Goal: Task Accomplishment & Management: Complete application form

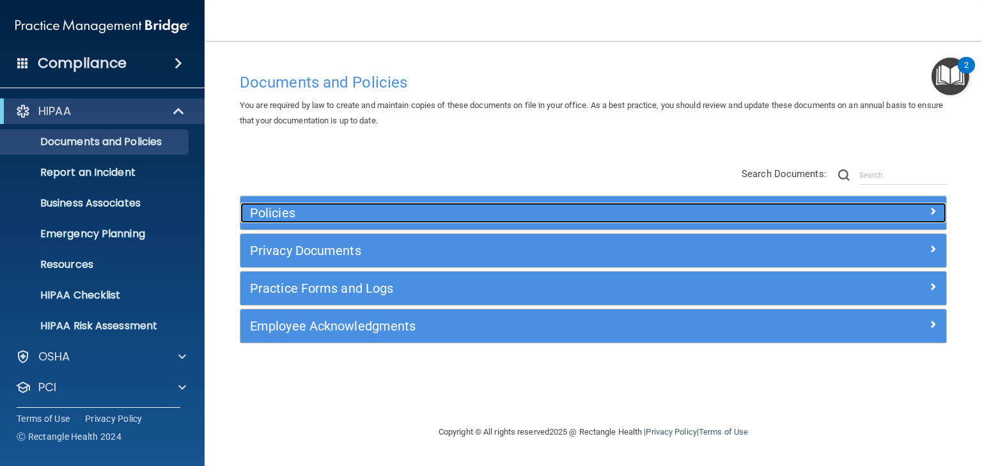
click at [281, 206] on h5 "Policies" at bounding box center [505, 213] width 510 height 14
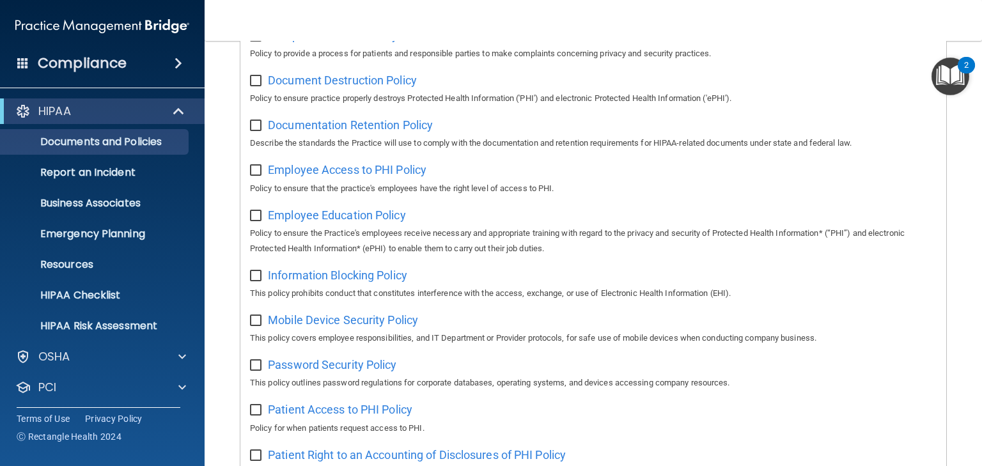
scroll to position [409, 0]
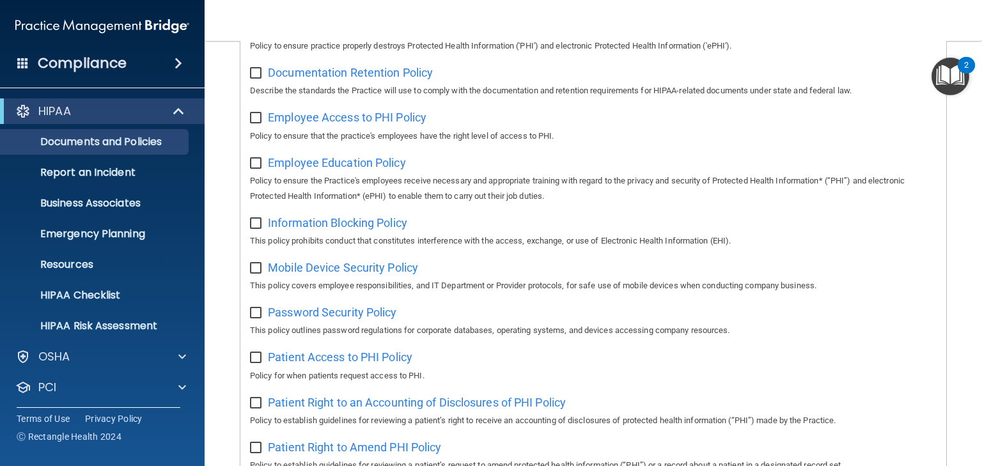
click at [942, 77] on img "Open Resource Center, 2 new notifications" at bounding box center [950, 77] width 38 height 38
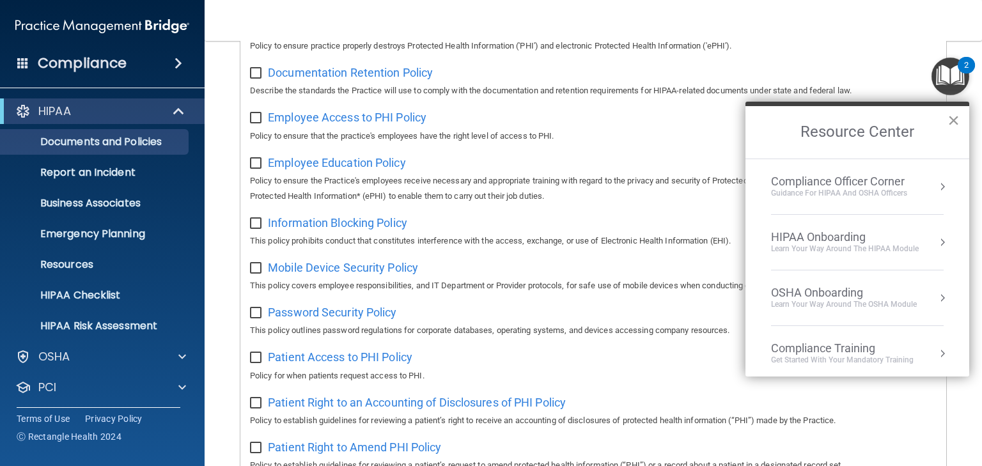
click at [947, 120] on button "×" at bounding box center [953, 120] width 12 height 20
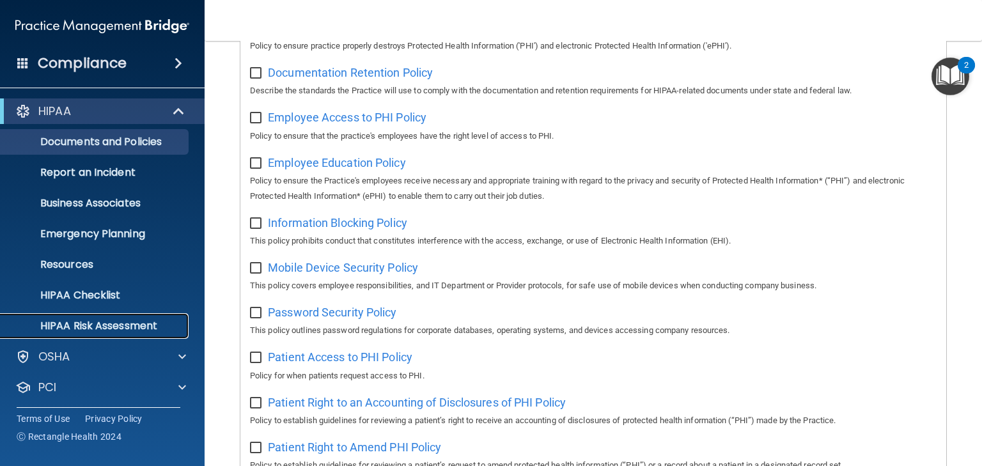
click at [95, 327] on p "HIPAA Risk Assessment" at bounding box center [95, 326] width 174 height 13
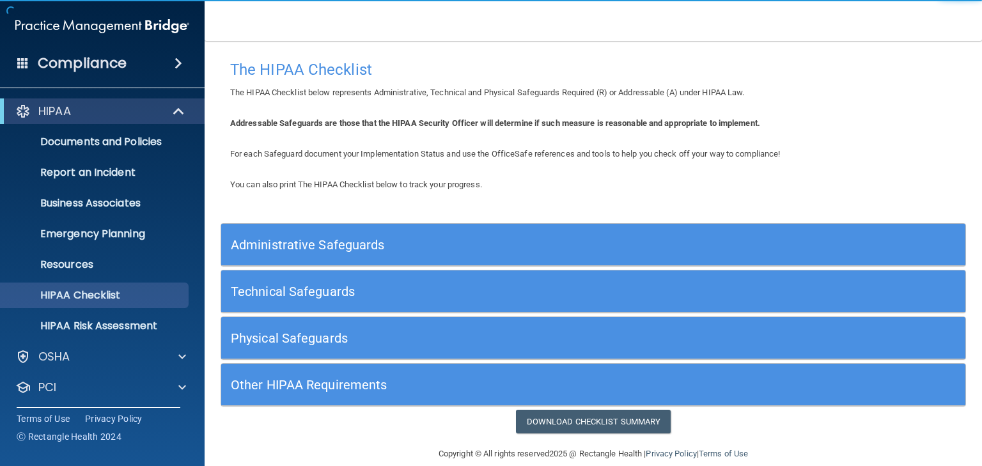
click at [319, 252] on div "Administrative Safeguards" at bounding box center [500, 244] width 558 height 29
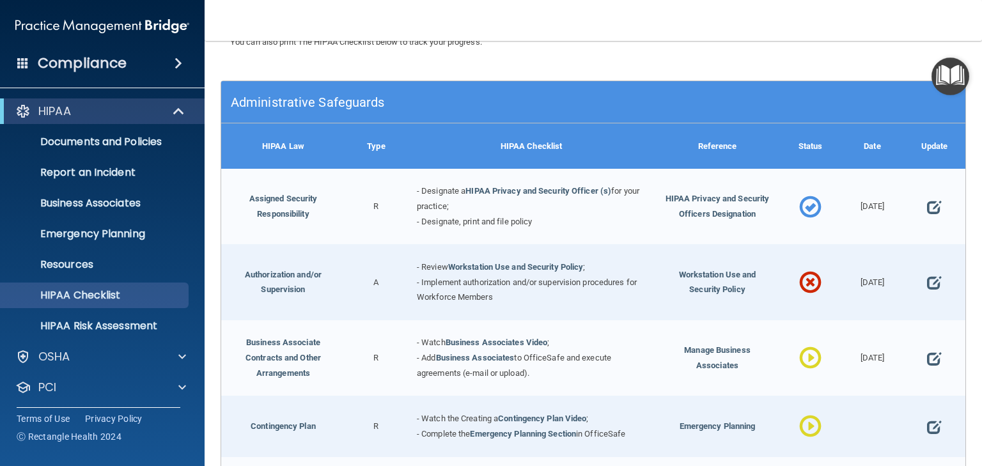
scroll to position [204, 0]
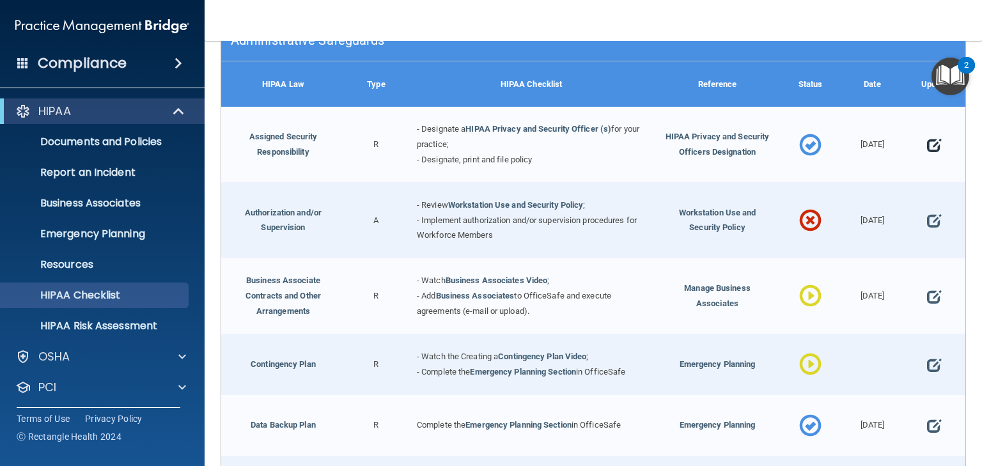
click at [927, 146] on span at bounding box center [934, 145] width 14 height 31
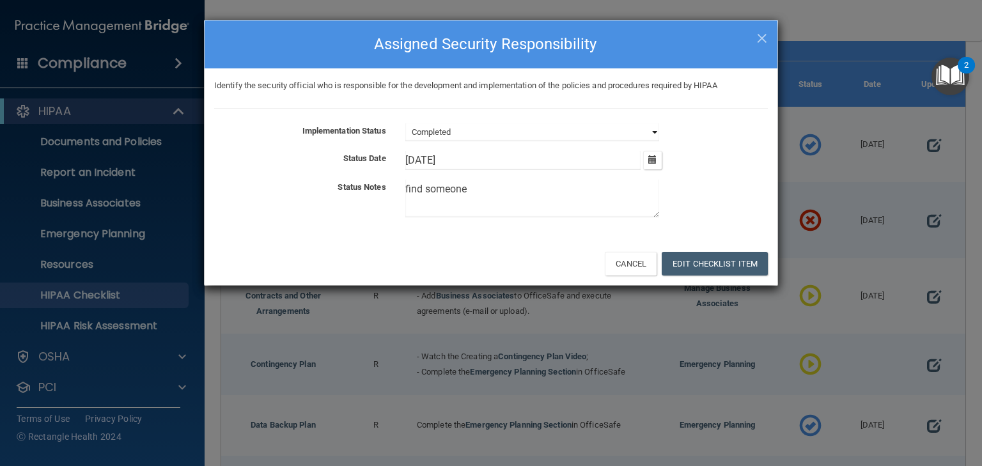
click at [487, 133] on select "Not Started In Progress Completed" at bounding box center [532, 132] width 254 height 18
select select "not_started"
click at [405, 123] on select "Not Started In Progress Completed" at bounding box center [532, 132] width 254 height 18
click at [474, 190] on textarea "find someone" at bounding box center [532, 199] width 254 height 38
drag, startPoint x: 474, startPoint y: 190, endPoint x: 357, endPoint y: 182, distance: 117.8
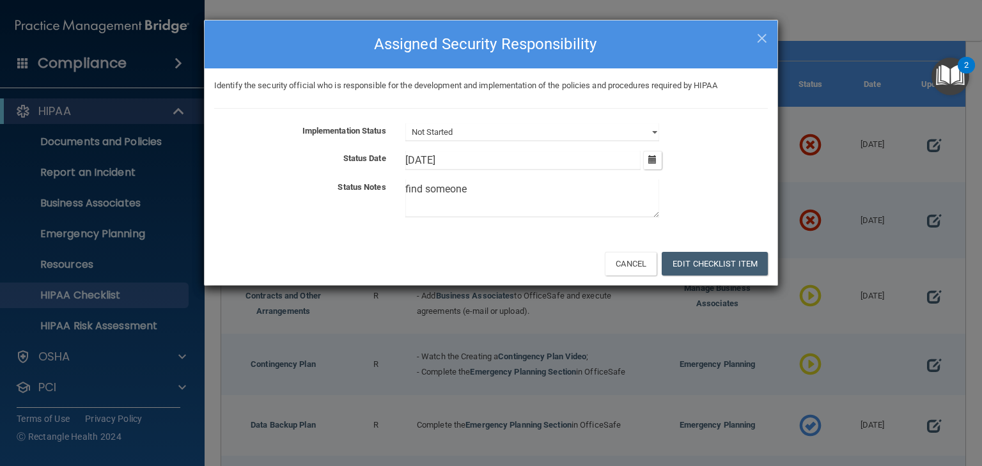
click at [357, 182] on div "Status Notes find someone" at bounding box center [490, 201] width 573 height 43
type textarea "do tom"
click at [718, 265] on button "Edit Checklist Item" at bounding box center [714, 264] width 106 height 24
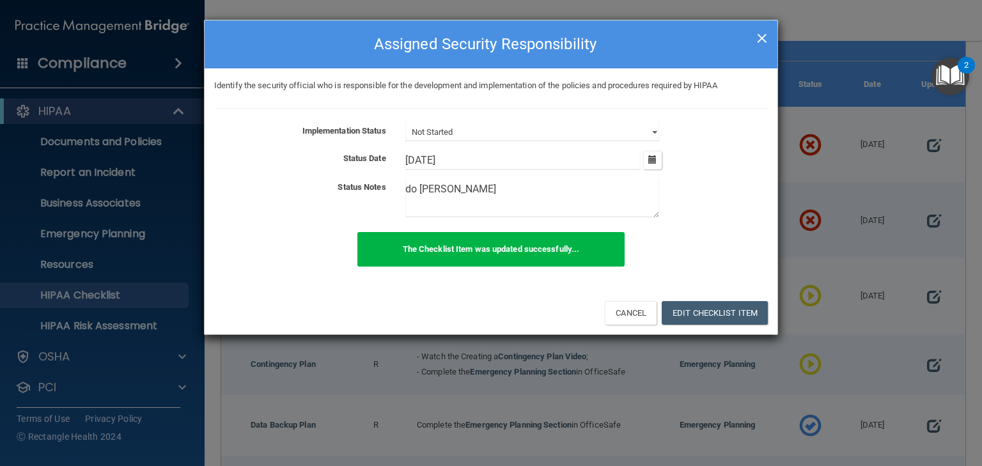
click at [760, 33] on span "×" at bounding box center [762, 37] width 12 height 26
select select "completed"
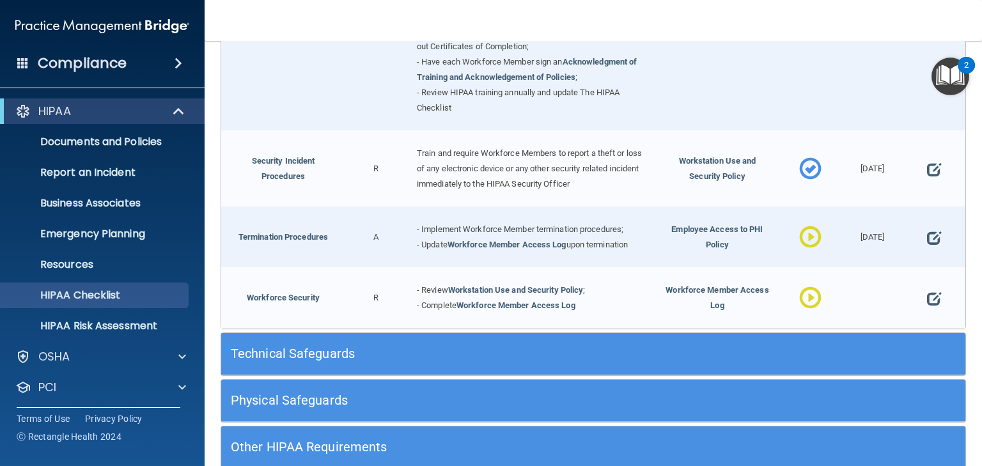
scroll to position [1226, 0]
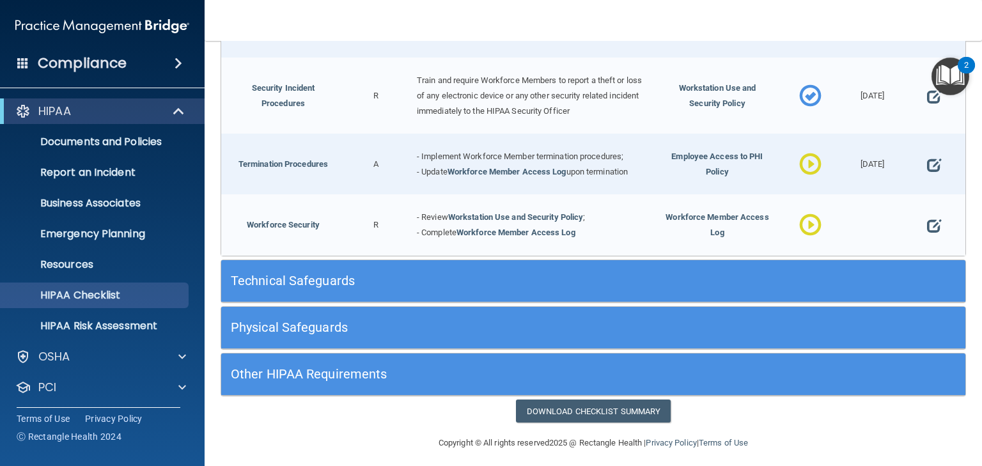
click at [307, 274] on h5 "Technical Safeguards" at bounding box center [500, 281] width 539 height 14
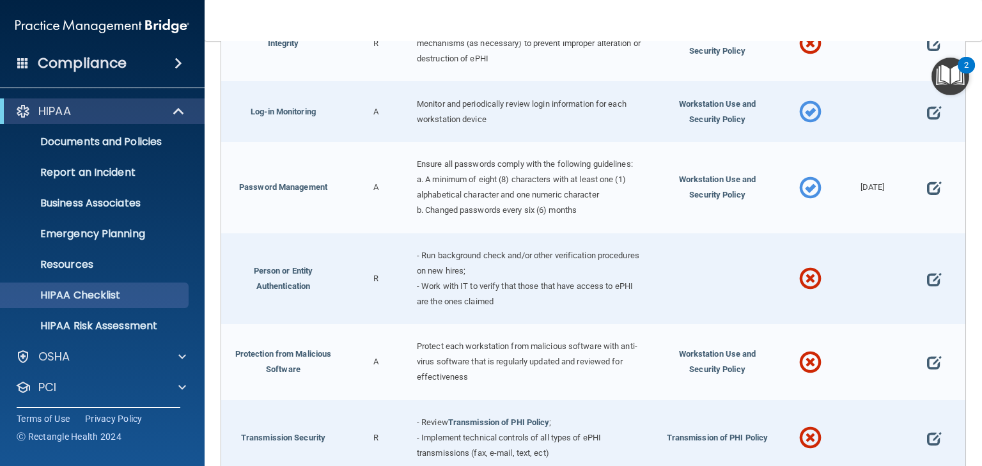
scroll to position [2237, 0]
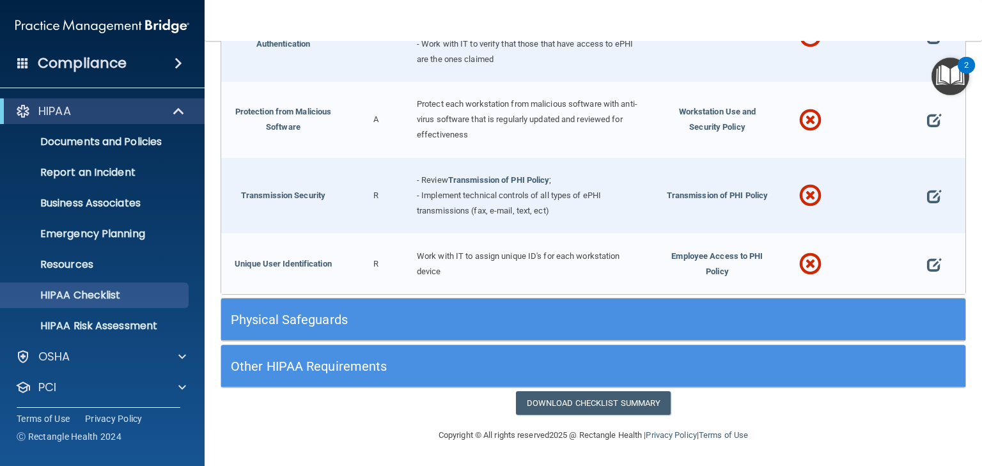
click at [314, 320] on h5 "Physical Safeguards" at bounding box center [500, 320] width 539 height 14
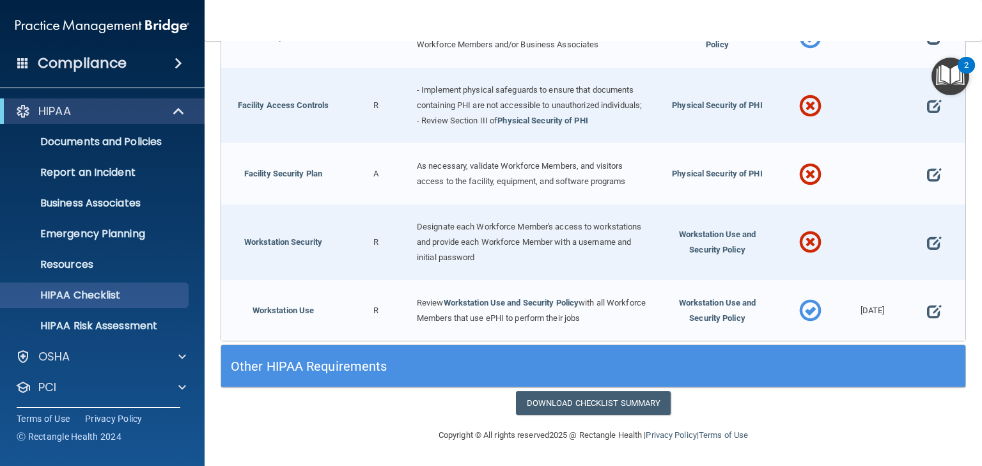
scroll to position [2751, 0]
click at [337, 363] on h5 "Other HIPAA Requirements" at bounding box center [500, 366] width 539 height 14
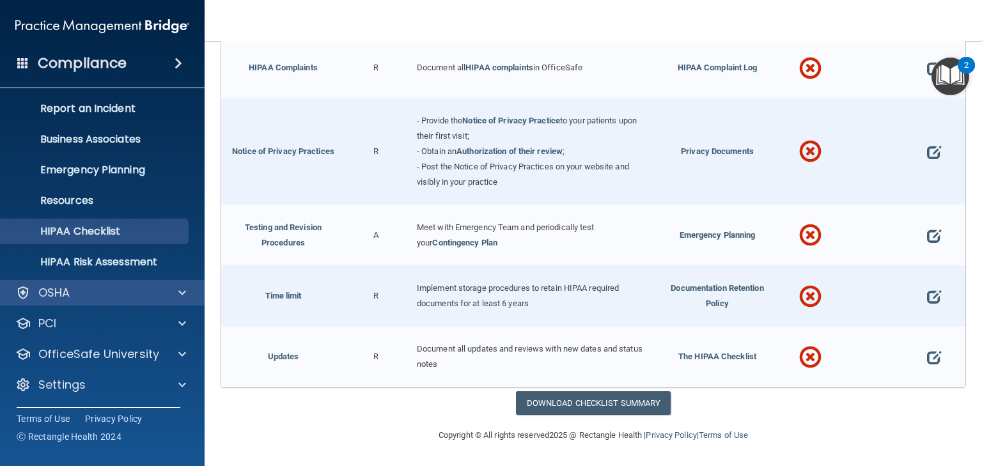
scroll to position [64, 0]
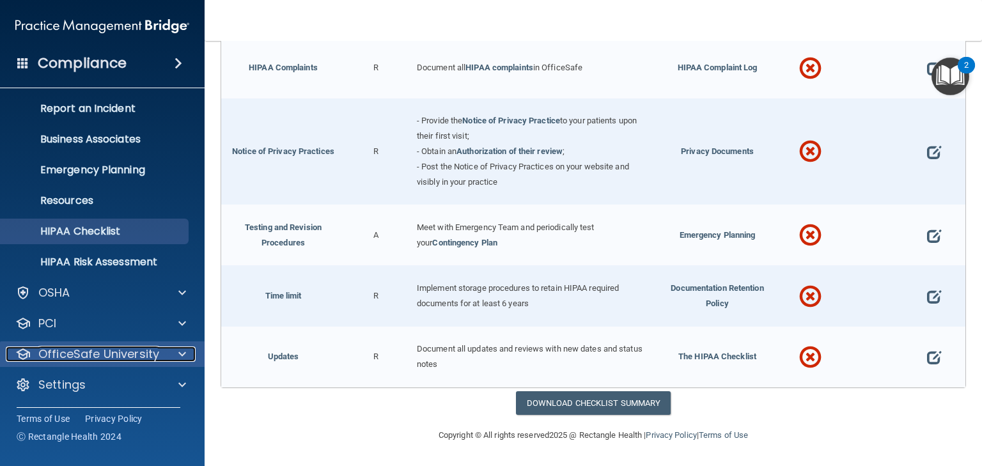
click at [105, 353] on p "OfficeSafe University" at bounding box center [98, 353] width 121 height 15
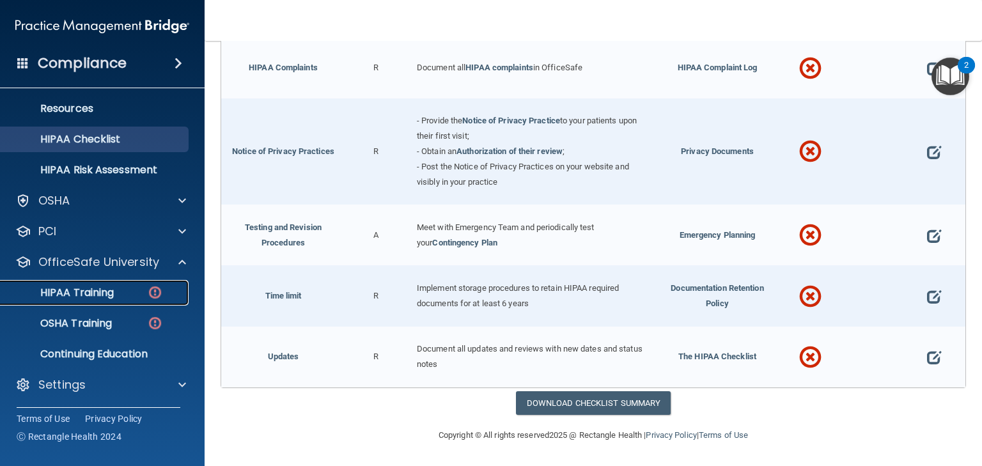
click at [86, 291] on p "HIPAA Training" at bounding box center [60, 292] width 105 height 13
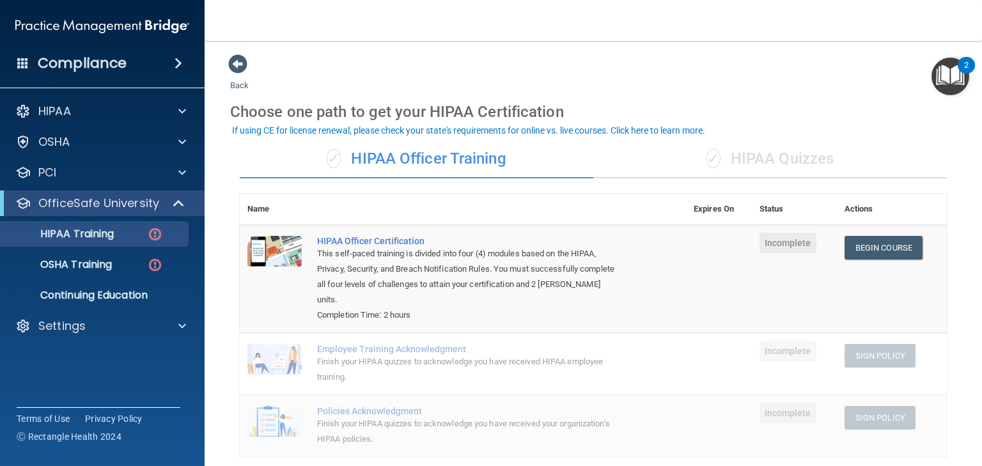
click at [762, 166] on div "✓ HIPAA Quizzes" at bounding box center [769, 159] width 353 height 38
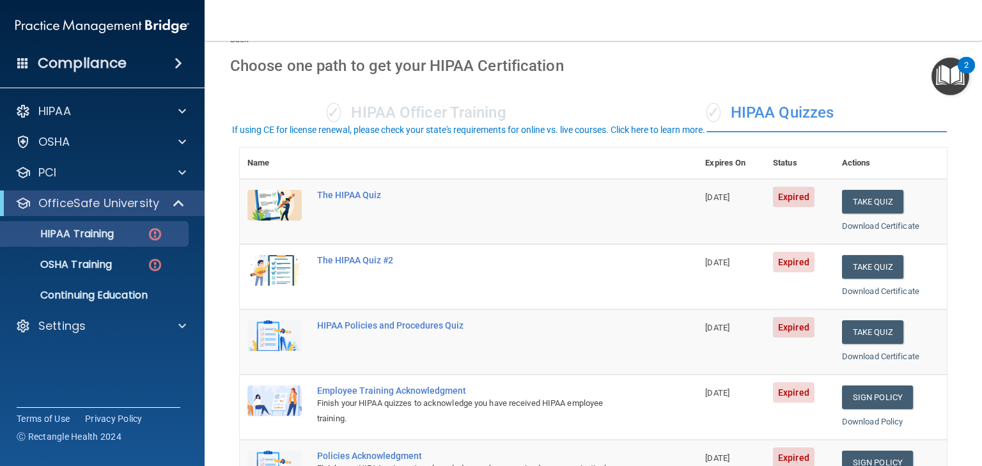
scroll to position [256, 0]
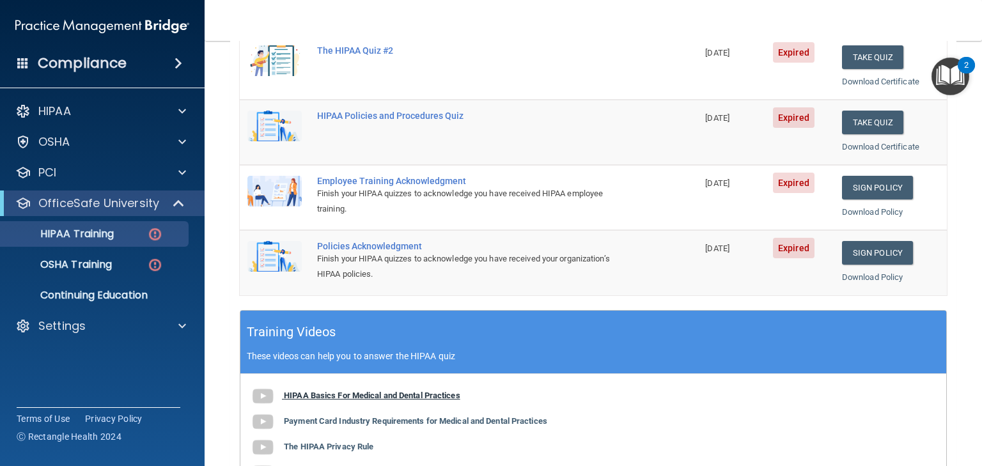
click at [376, 390] on b "HIPAA Basics For Medical and Dental Practices" at bounding box center [372, 395] width 176 height 10
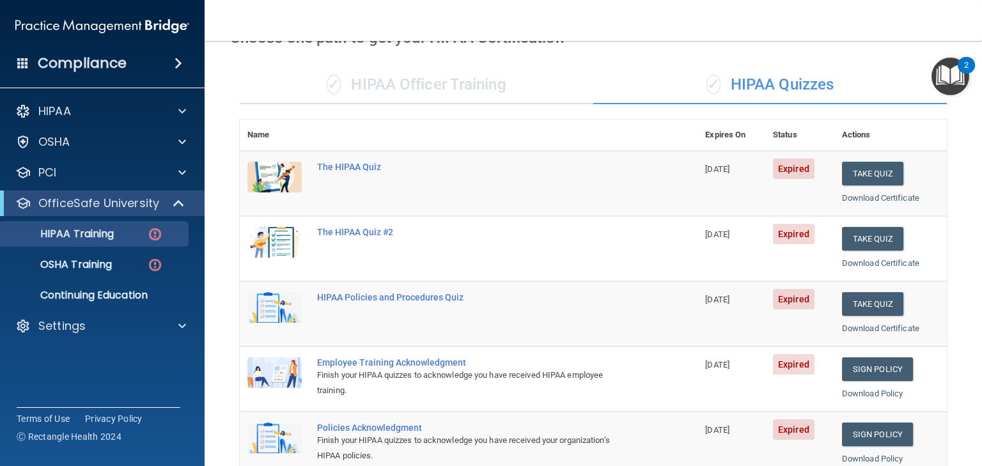
scroll to position [0, 0]
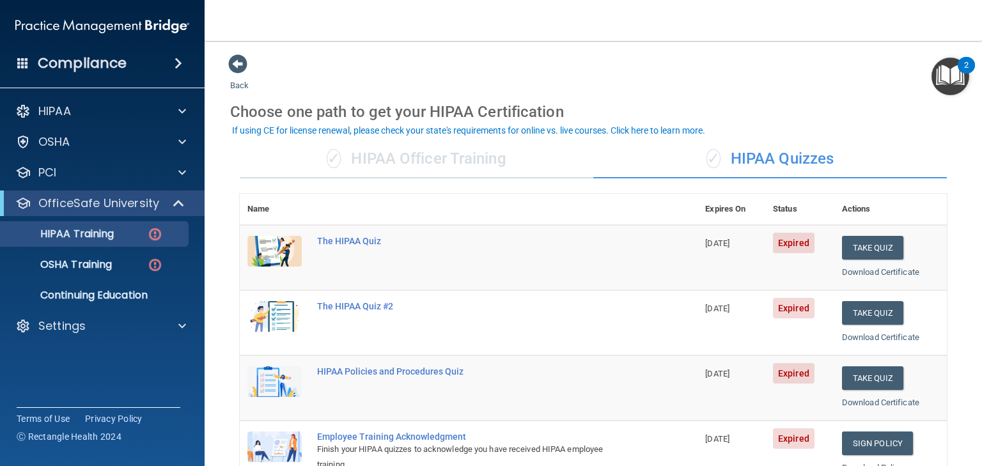
click at [445, 160] on div "✓ HIPAA Officer Training" at bounding box center [416, 159] width 353 height 38
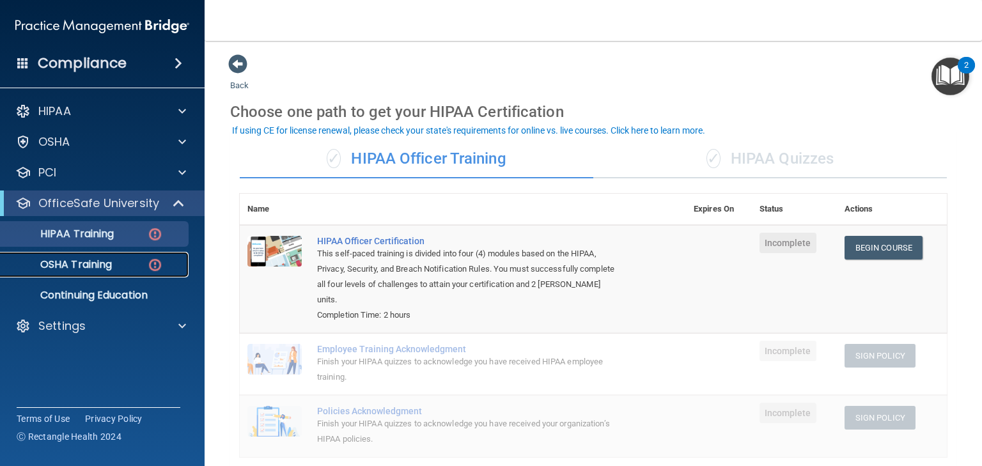
click at [82, 268] on p "OSHA Training" at bounding box center [60, 264] width 104 height 13
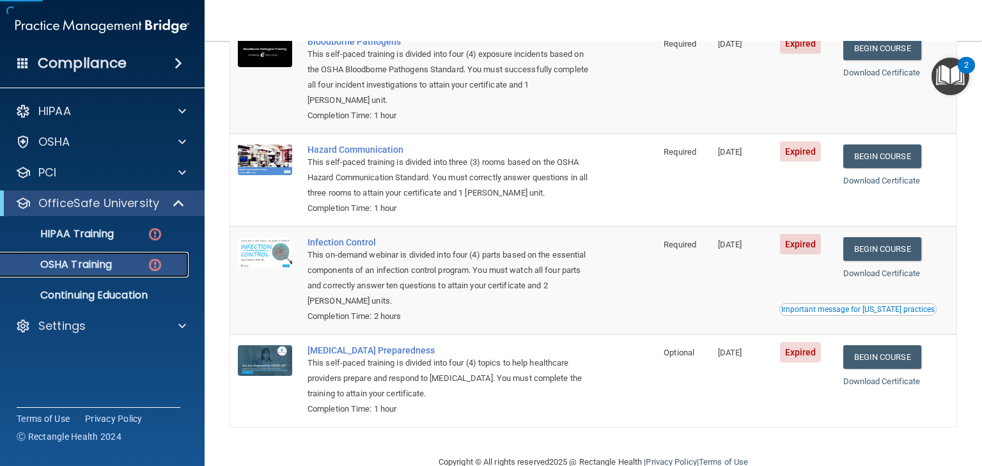
scroll to position [182, 0]
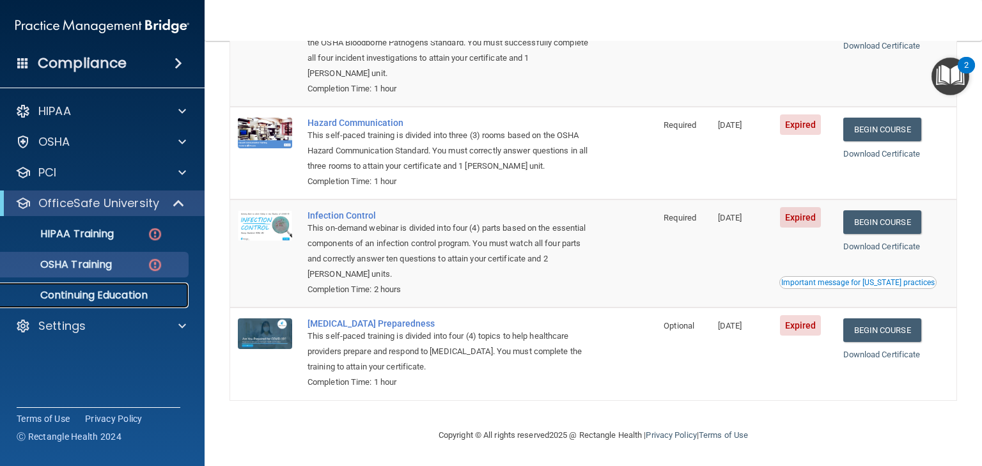
click at [97, 302] on link "Continuing Education" at bounding box center [87, 295] width 201 height 26
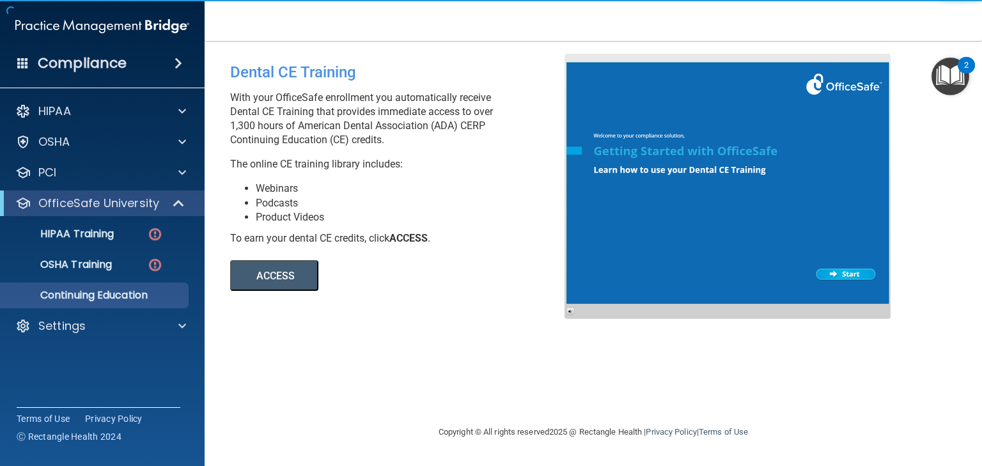
click at [274, 283] on button "ACCESS" at bounding box center [274, 275] width 88 height 31
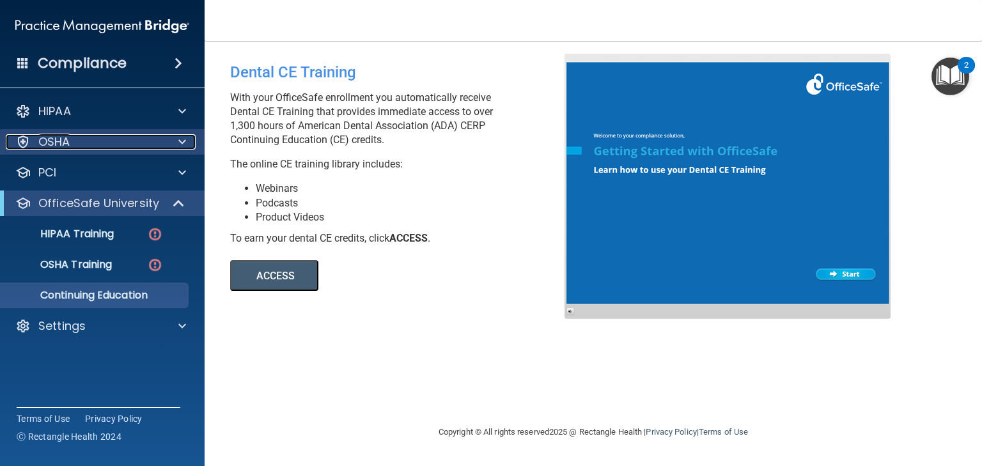
click at [61, 146] on p "OSHA" at bounding box center [54, 141] width 32 height 15
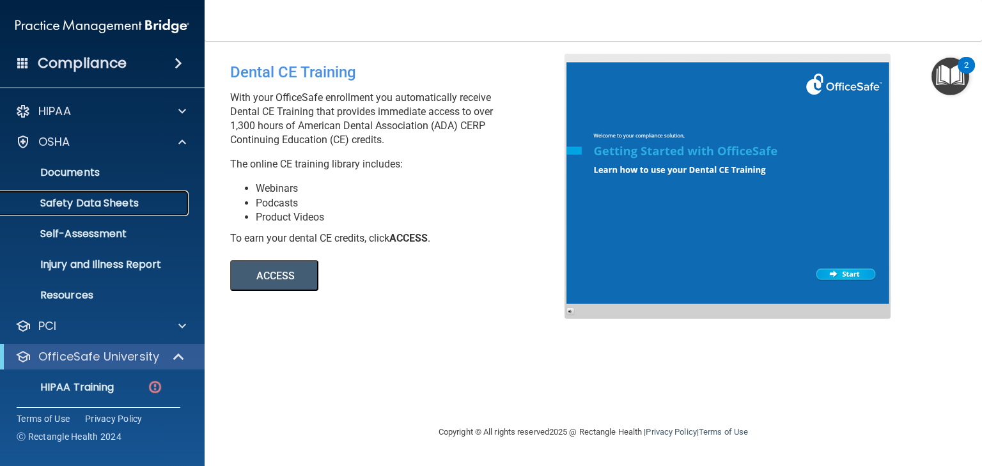
click at [70, 199] on p "Safety Data Sheets" at bounding box center [95, 203] width 174 height 13
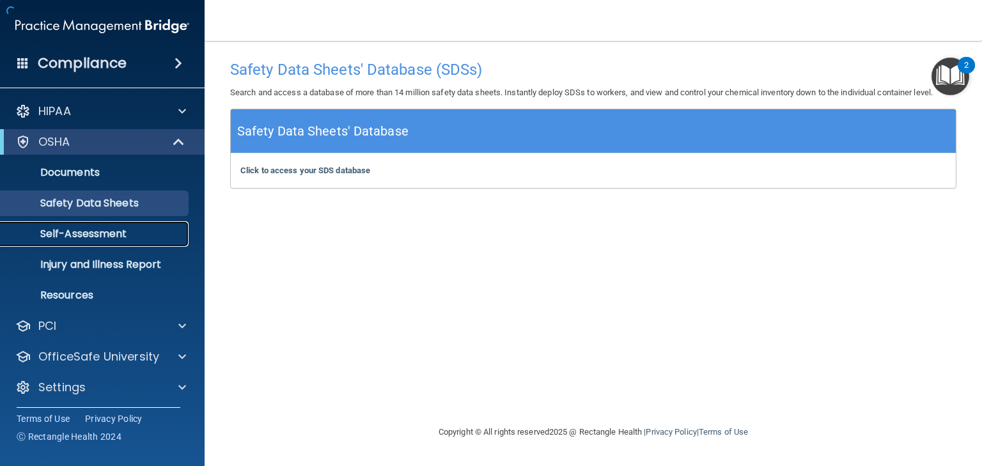
click at [68, 233] on p "Self-Assessment" at bounding box center [95, 234] width 174 height 13
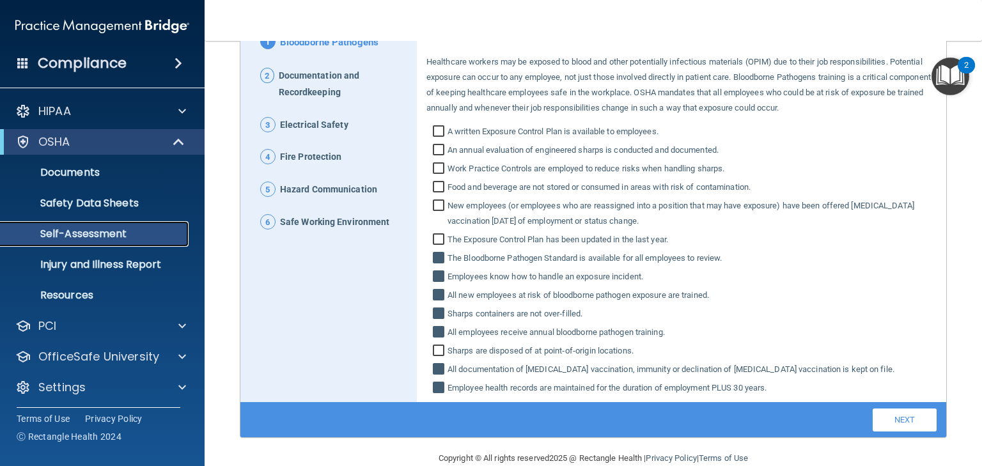
scroll to position [180, 0]
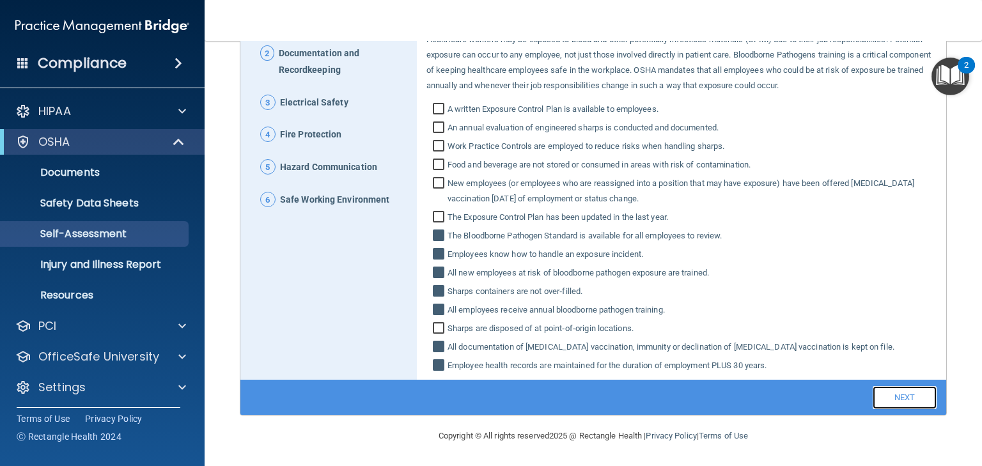
click at [881, 394] on link "Next" at bounding box center [904, 397] width 64 height 23
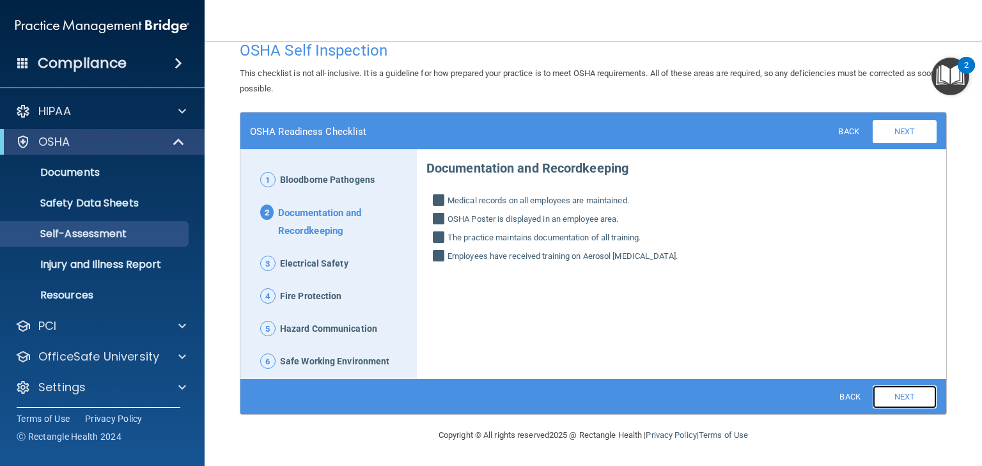
scroll to position [19, 0]
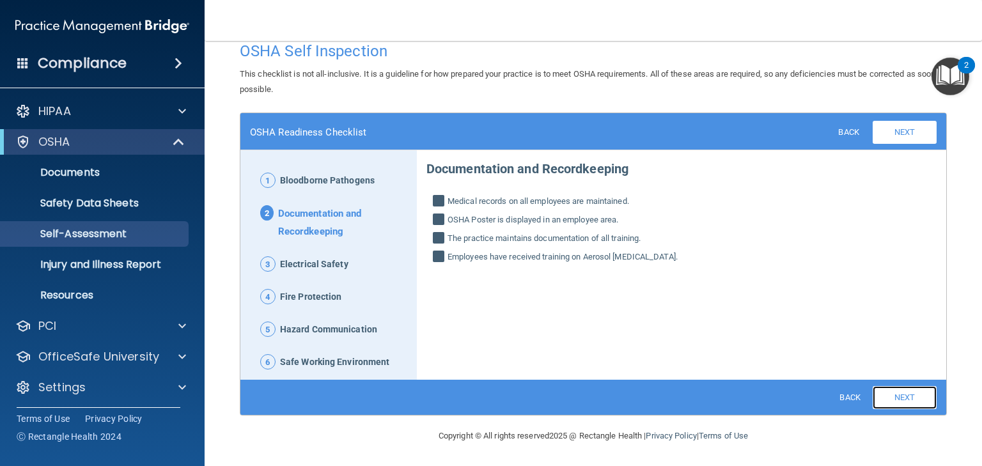
click at [890, 396] on link "Next" at bounding box center [904, 397] width 64 height 23
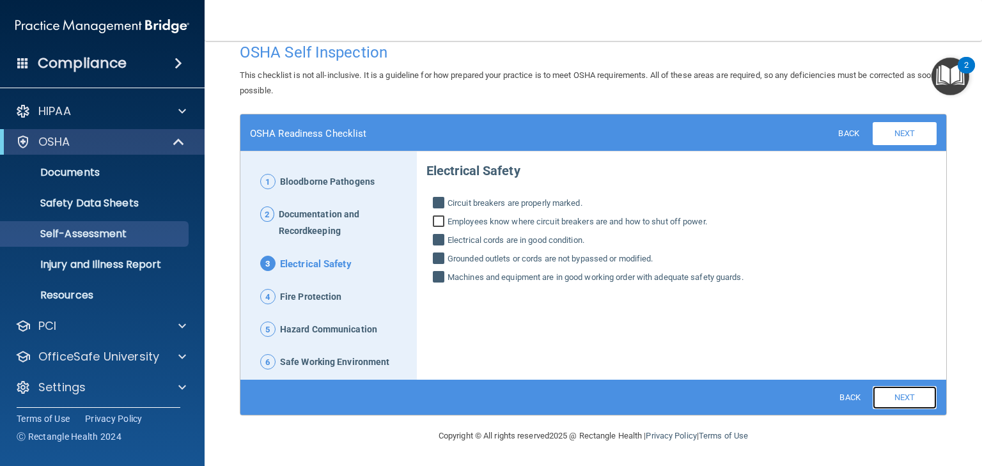
click at [892, 395] on link "Next" at bounding box center [904, 397] width 64 height 23
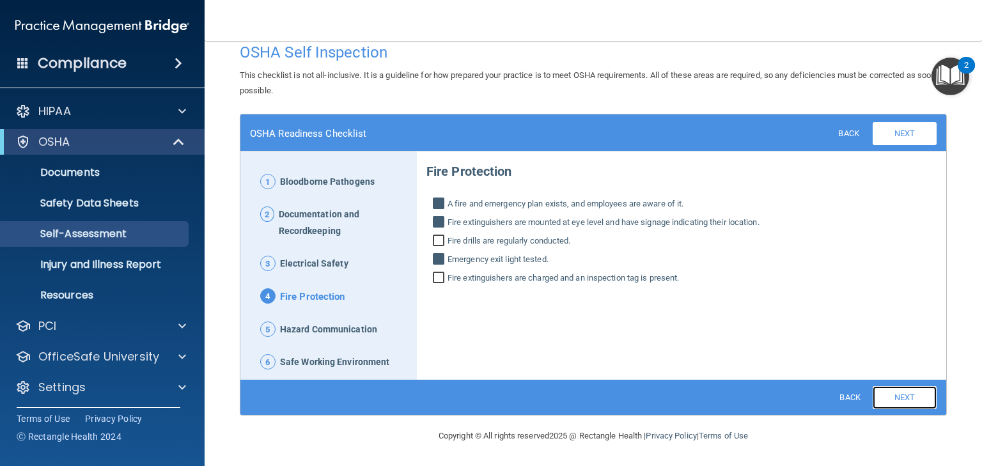
click at [895, 395] on link "Next" at bounding box center [904, 397] width 64 height 23
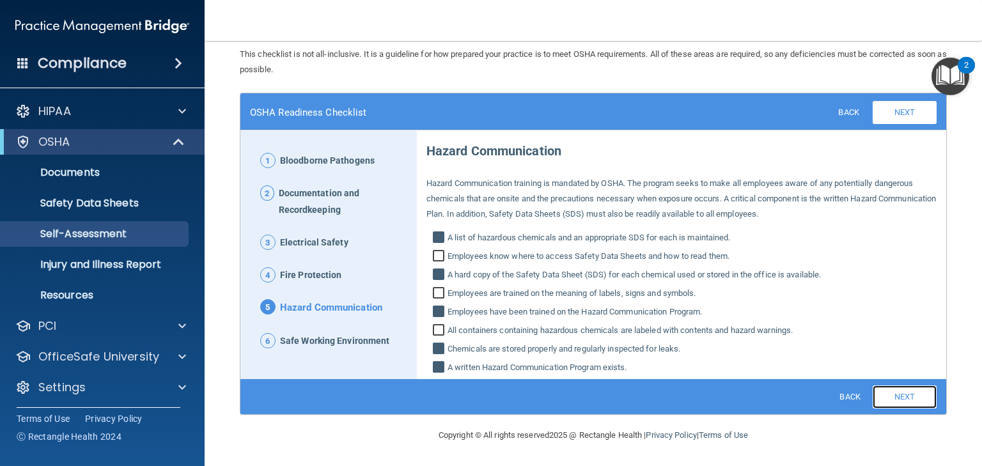
click at [895, 395] on link "Next" at bounding box center [904, 396] width 64 height 23
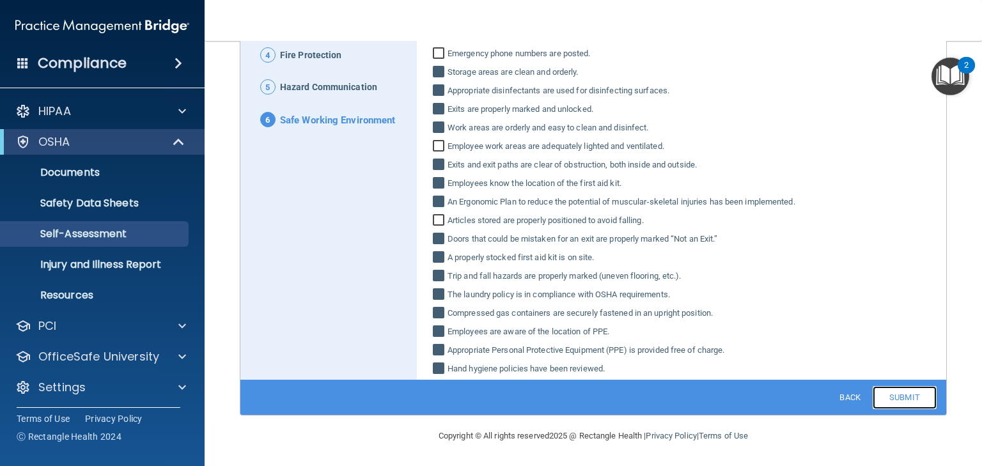
click at [879, 403] on link "Submit" at bounding box center [904, 397] width 64 height 23
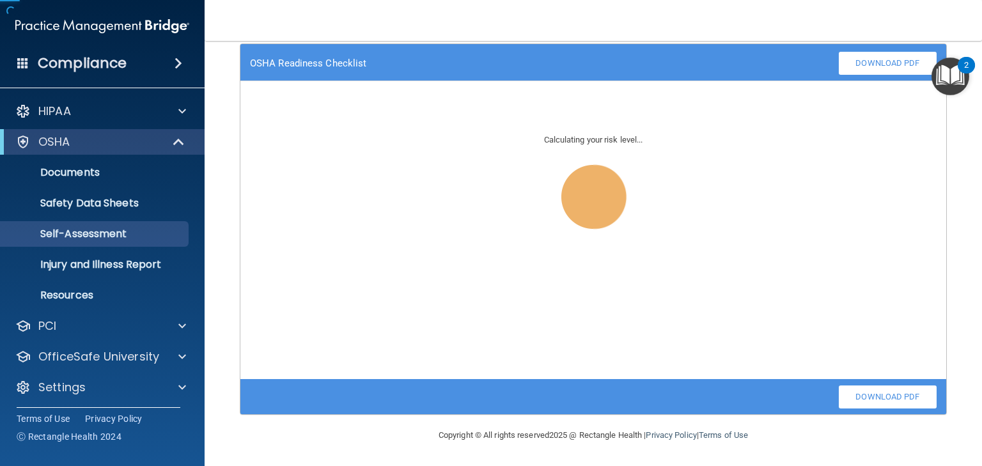
scroll to position [87, 0]
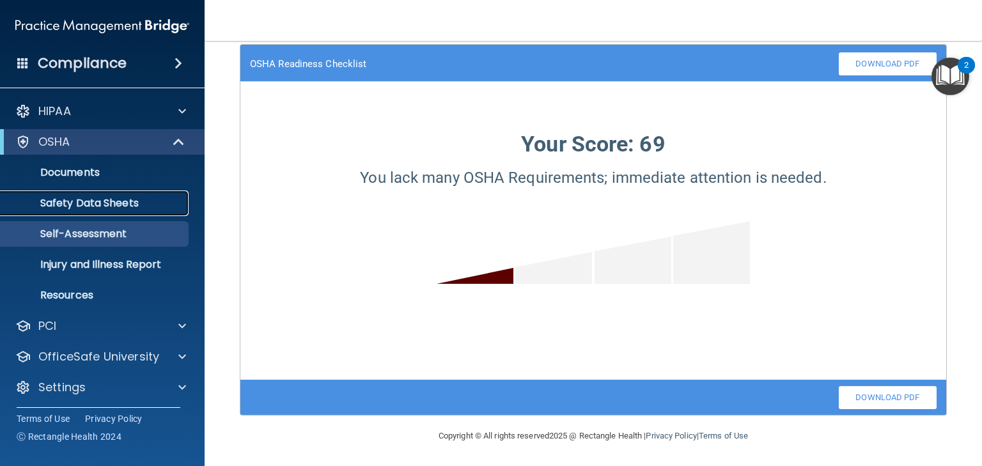
click at [82, 206] on p "Safety Data Sheets" at bounding box center [95, 203] width 174 height 13
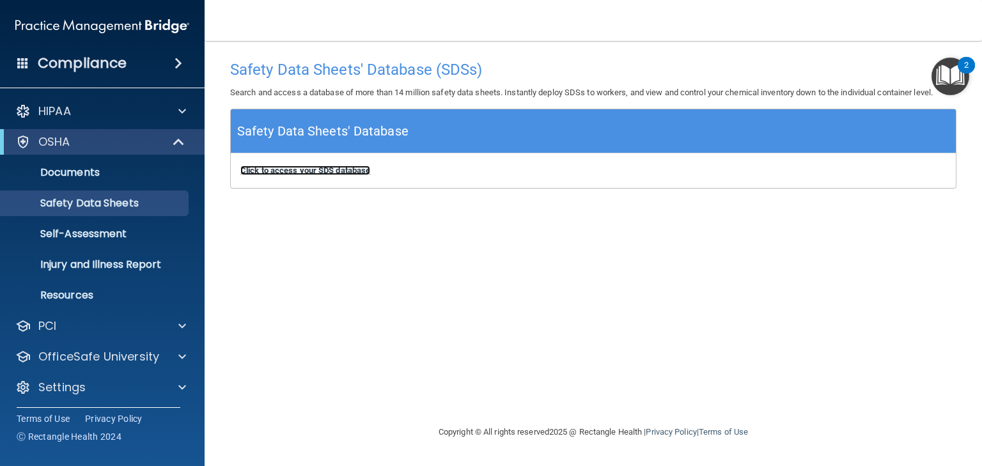
click at [296, 169] on b "Click to access your SDS database" at bounding box center [305, 171] width 130 height 10
click at [74, 204] on p "Safety Data Sheets" at bounding box center [95, 203] width 174 height 13
click at [289, 170] on b "Click to access your SDS database" at bounding box center [305, 171] width 130 height 10
click at [77, 260] on p "Injury and Illness Report" at bounding box center [95, 264] width 174 height 13
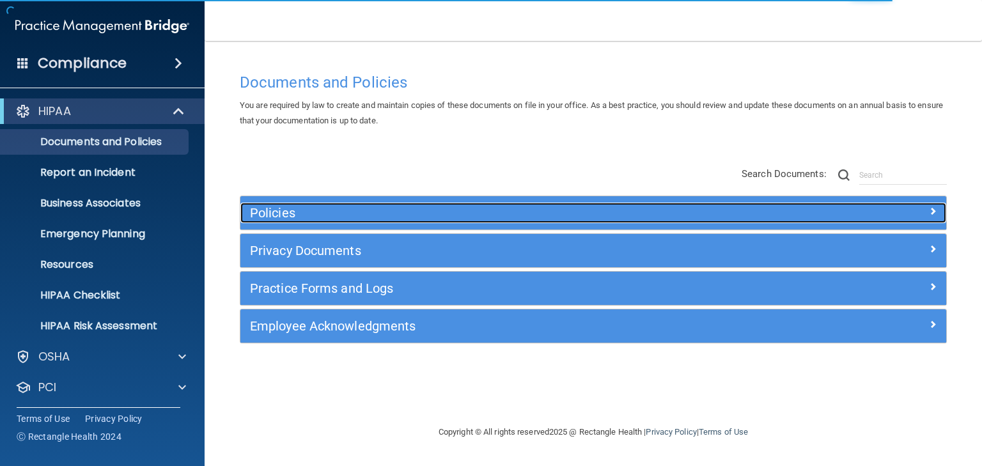
click at [261, 216] on h5 "Policies" at bounding box center [505, 213] width 510 height 14
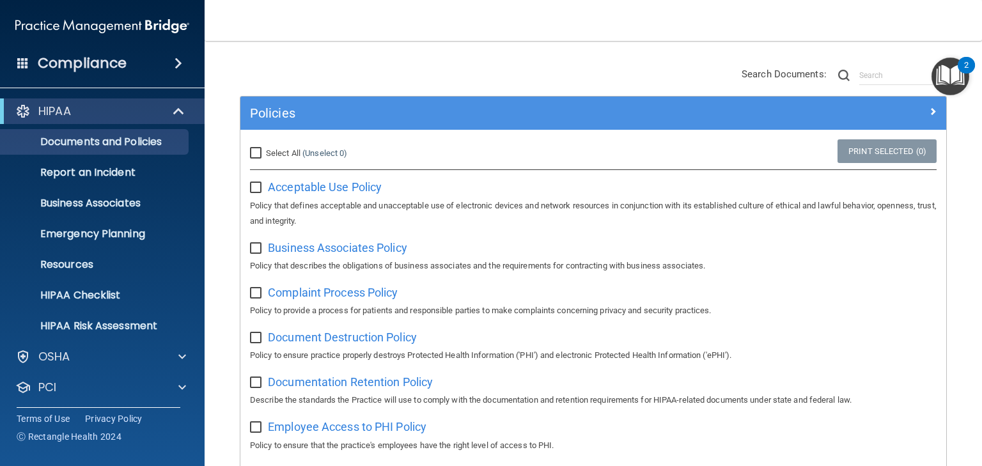
scroll to position [307, 0]
